Goal: Check status

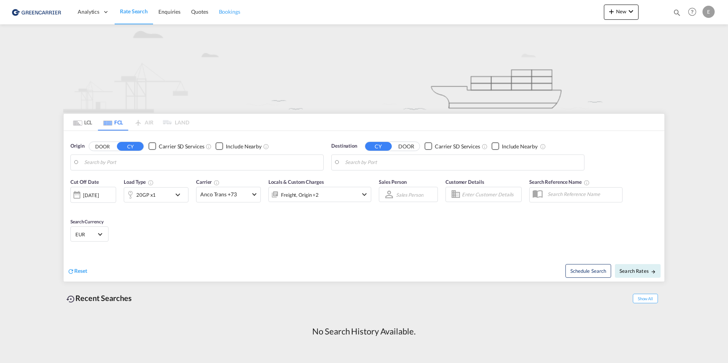
click at [233, 19] on link "Bookings" at bounding box center [229, 12] width 32 height 25
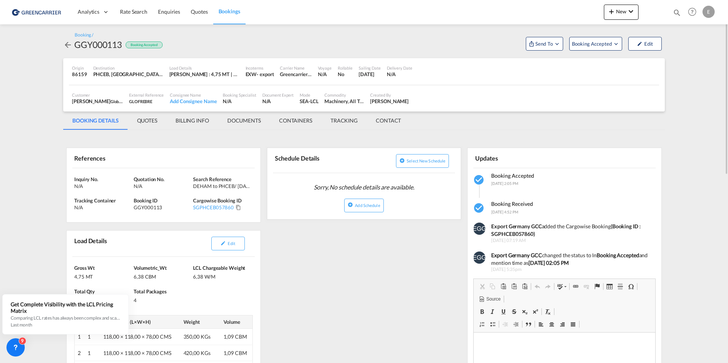
click at [71, 47] on md-icon "icon-arrow-left" at bounding box center [67, 44] width 9 height 9
